Goal: Information Seeking & Learning: Learn about a topic

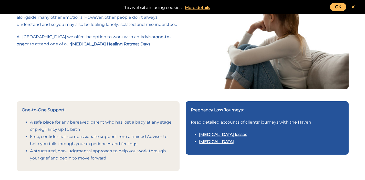
scroll to position [65, 0]
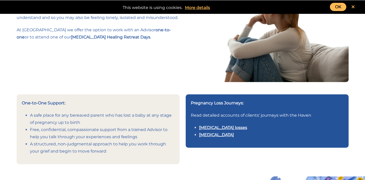
click at [226, 126] on link "[MEDICAL_DATA] losses" at bounding box center [223, 127] width 48 height 5
click at [210, 136] on link "[MEDICAL_DATA]" at bounding box center [216, 134] width 35 height 5
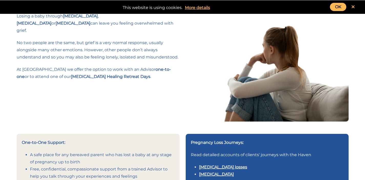
scroll to position [0, 0]
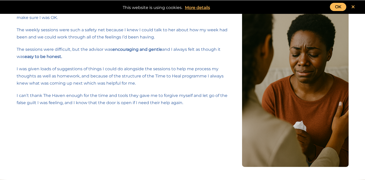
scroll to position [345, 0]
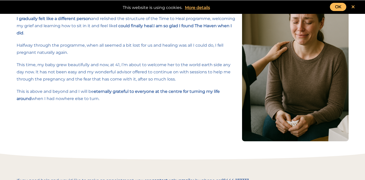
scroll to position [377, 0]
